Goal: Task Accomplishment & Management: Use online tool/utility

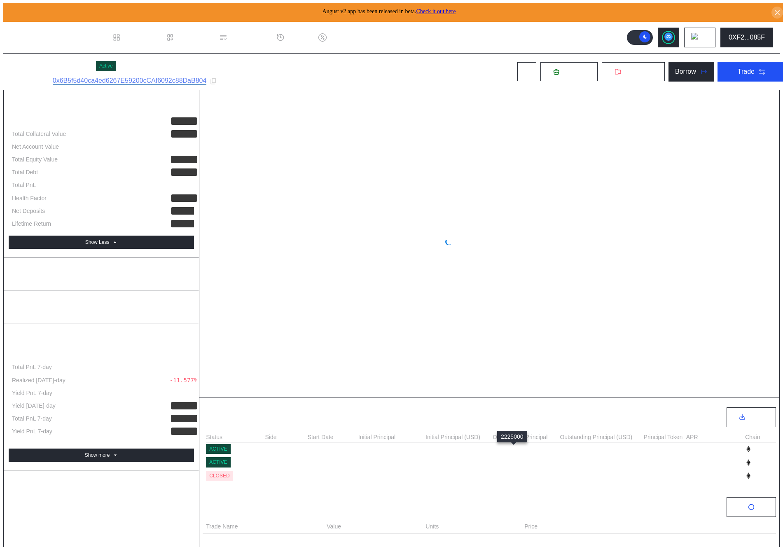
click at [492, 447] on div "2,225,000.000" at bounding box center [514, 448] width 45 height 7
select select "*"
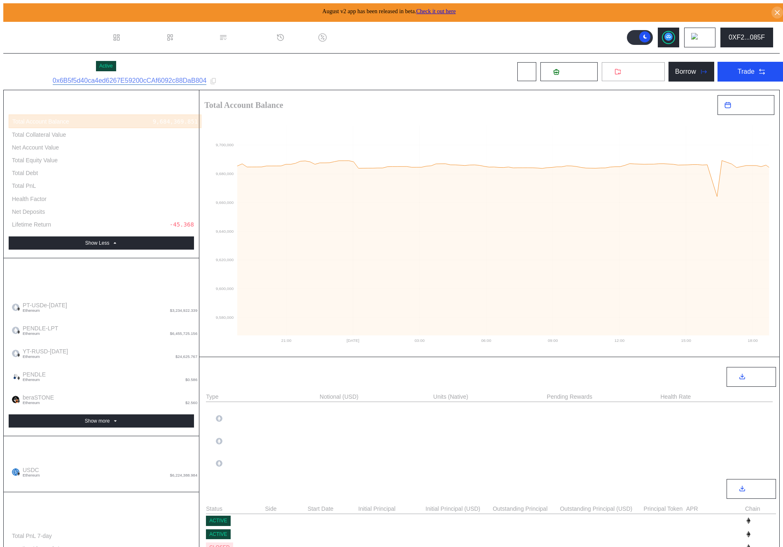
click at [618, 65] on button "Withdraw" at bounding box center [633, 72] width 64 height 20
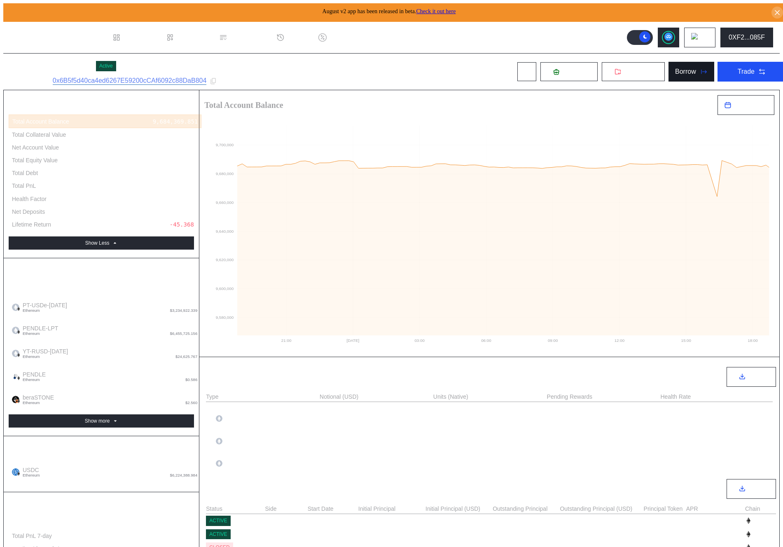
click at [683, 75] on button "Borrow" at bounding box center [691, 72] width 46 height 20
type input "**********"
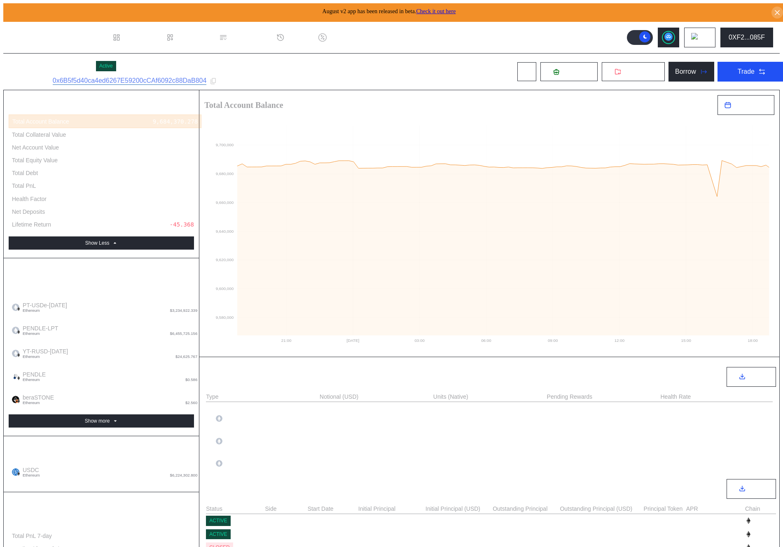
click at [568, 71] on span "Deposit" at bounding box center [573, 71] width 22 height 7
